Goal: Book appointment/travel/reservation

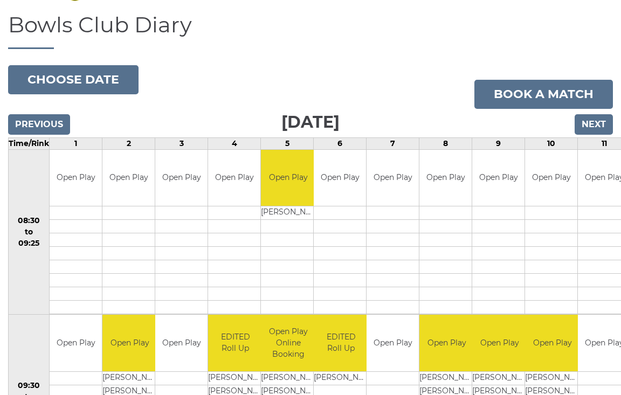
scroll to position [71, 0]
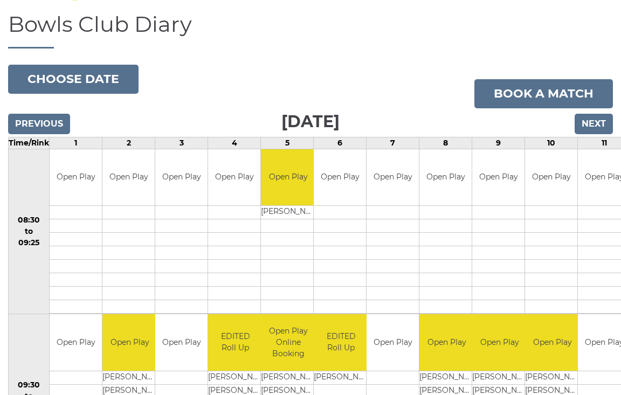
click at [597, 122] on input "Next" at bounding box center [594, 124] width 38 height 21
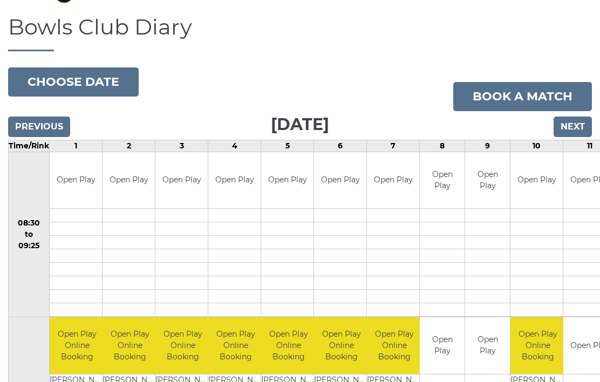
scroll to position [67, 0]
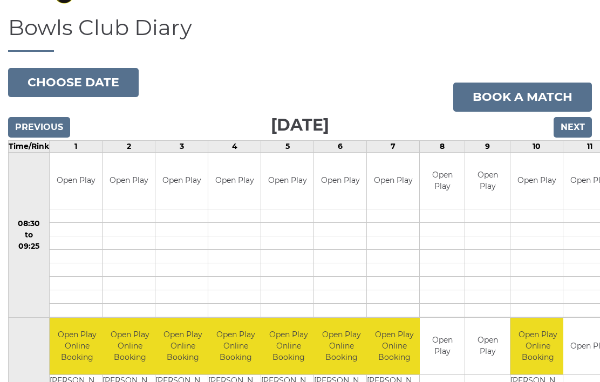
click at [580, 128] on input "Next" at bounding box center [573, 127] width 38 height 21
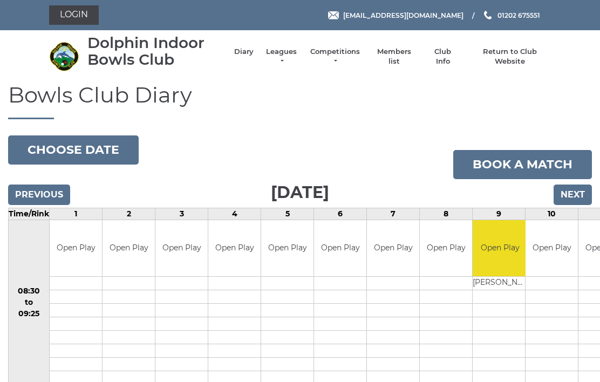
click at [575, 192] on input "Next" at bounding box center [573, 195] width 38 height 21
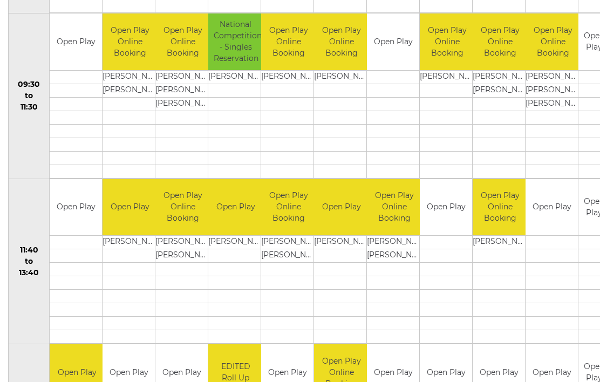
scroll to position [372, 0]
